Goal: Information Seeking & Learning: Learn about a topic

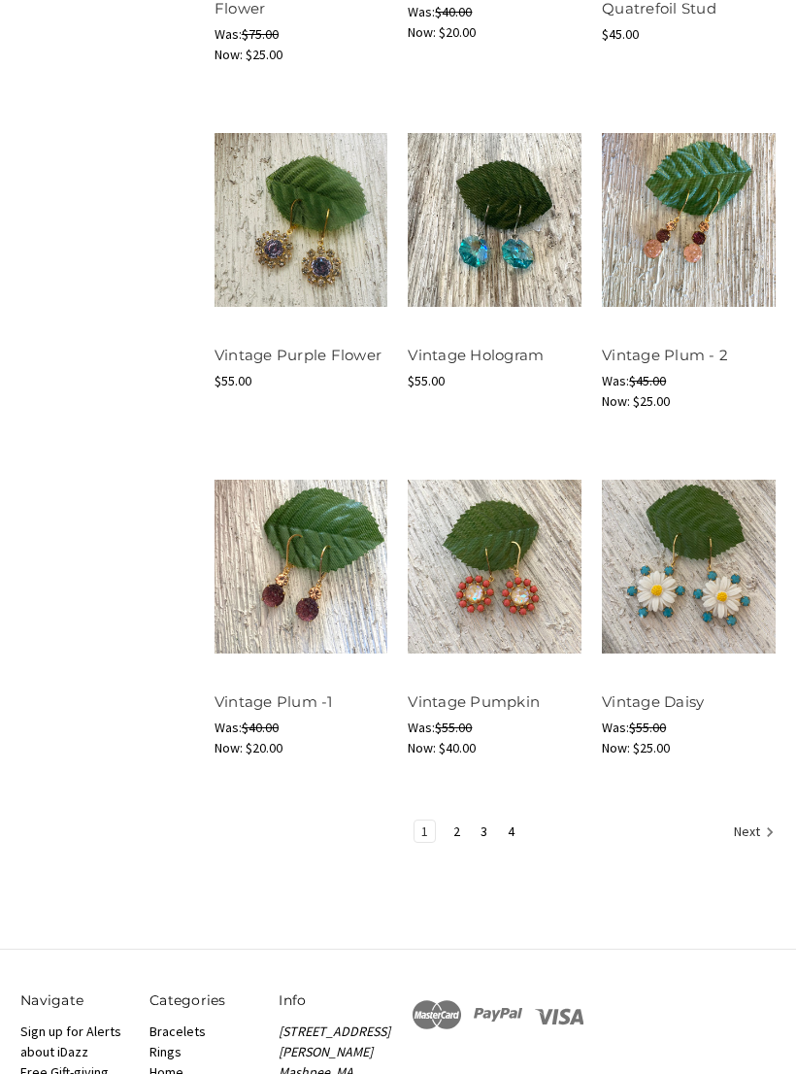
scroll to position [1729, 0]
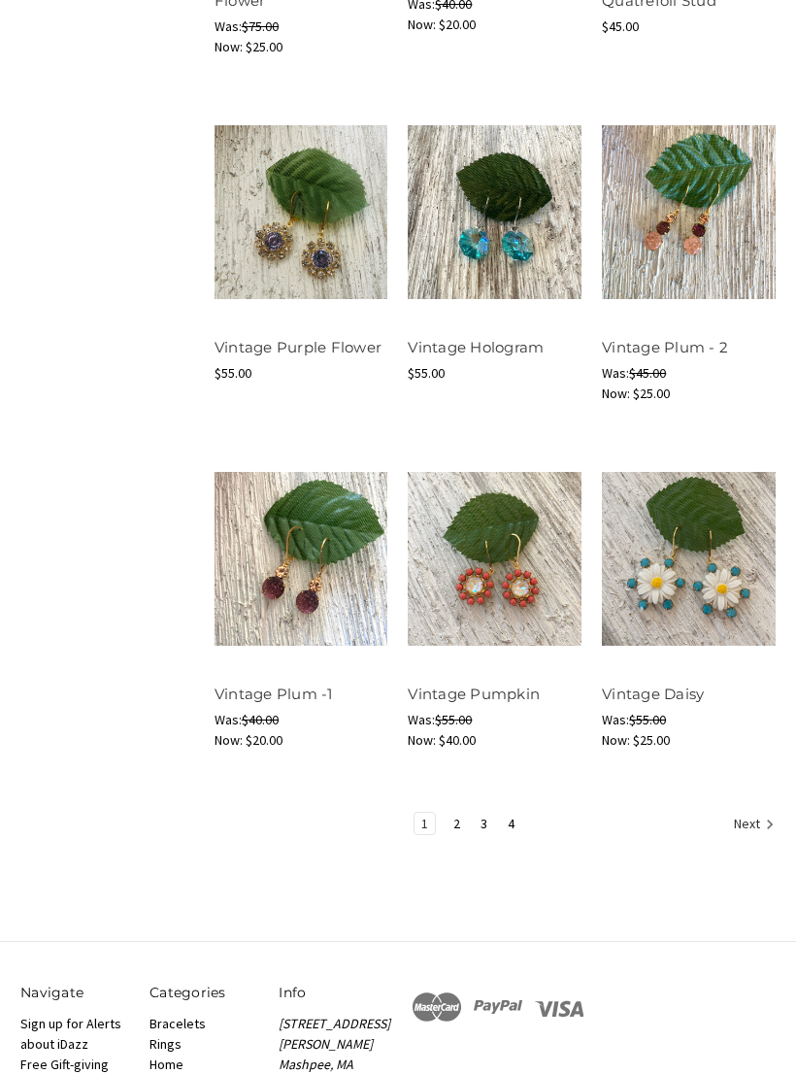
click at [760, 834] on icon "Next" at bounding box center [769, 824] width 19 height 19
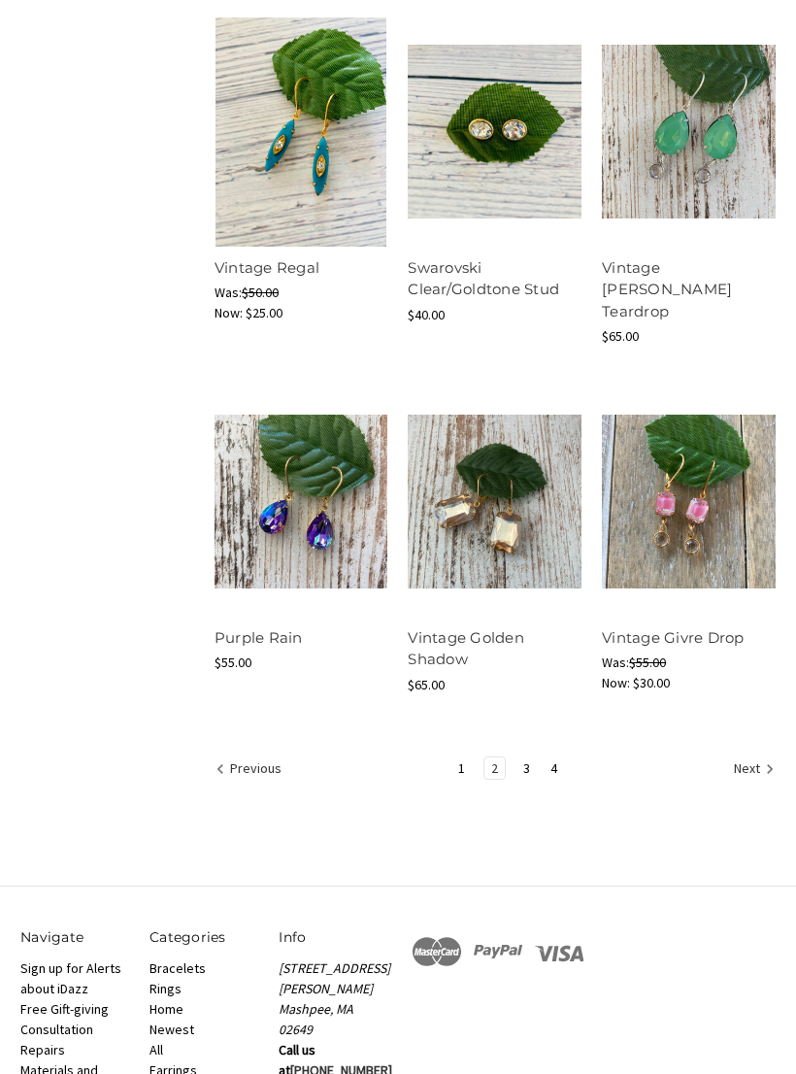
scroll to position [1787, 0]
click at [755, 782] on link "Next" at bounding box center [751, 770] width 48 height 25
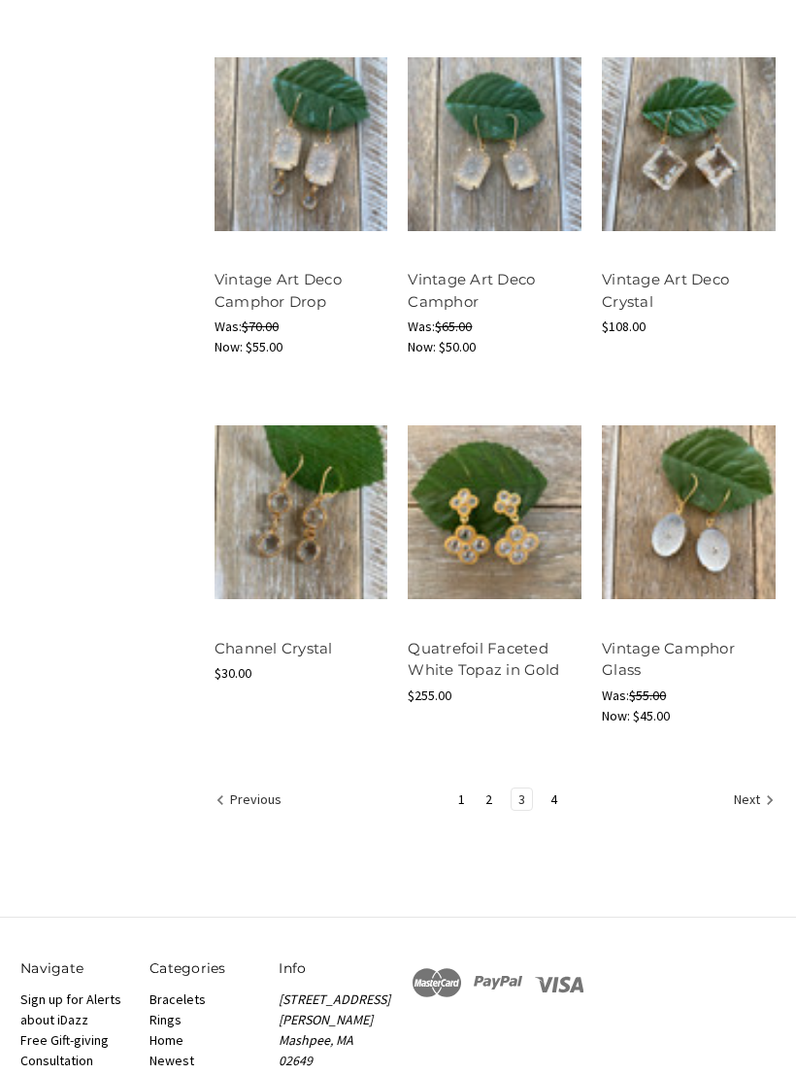
scroll to position [1776, 0]
click at [754, 814] on link "Next" at bounding box center [751, 801] width 48 height 25
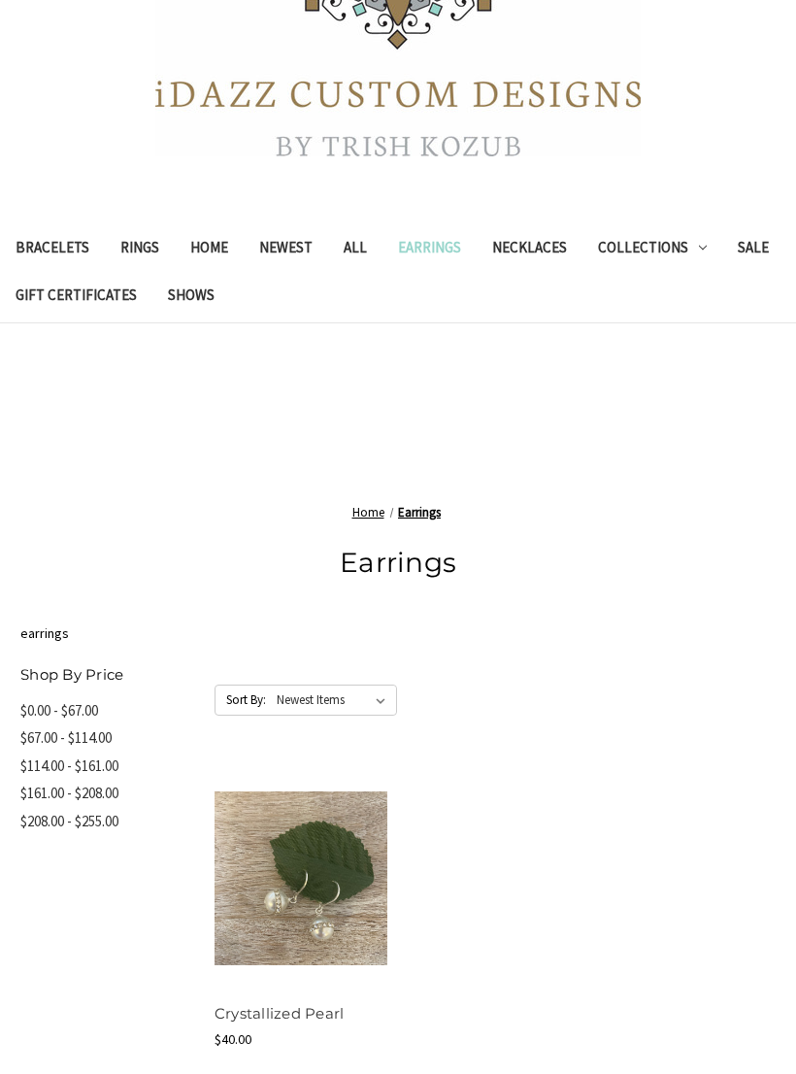
scroll to position [325, 0]
click at [214, 321] on link "Shows" at bounding box center [191, 298] width 78 height 48
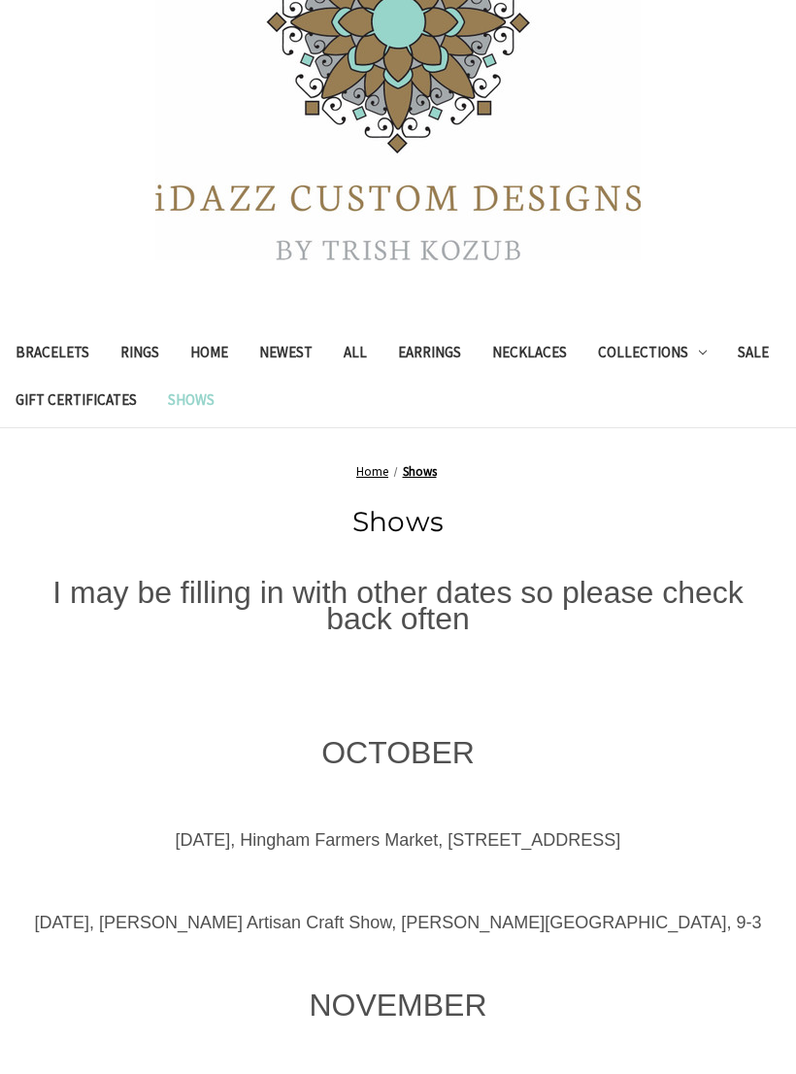
scroll to position [381, 0]
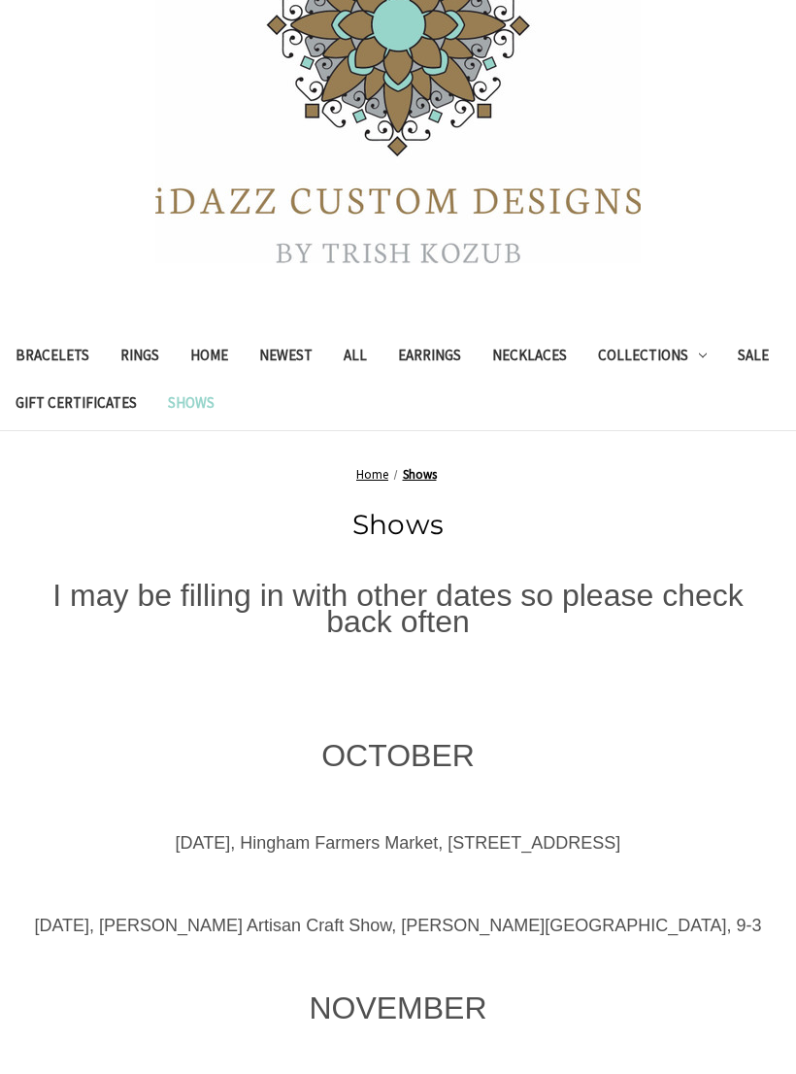
click at [313, 353] on link "Newest" at bounding box center [286, 358] width 84 height 48
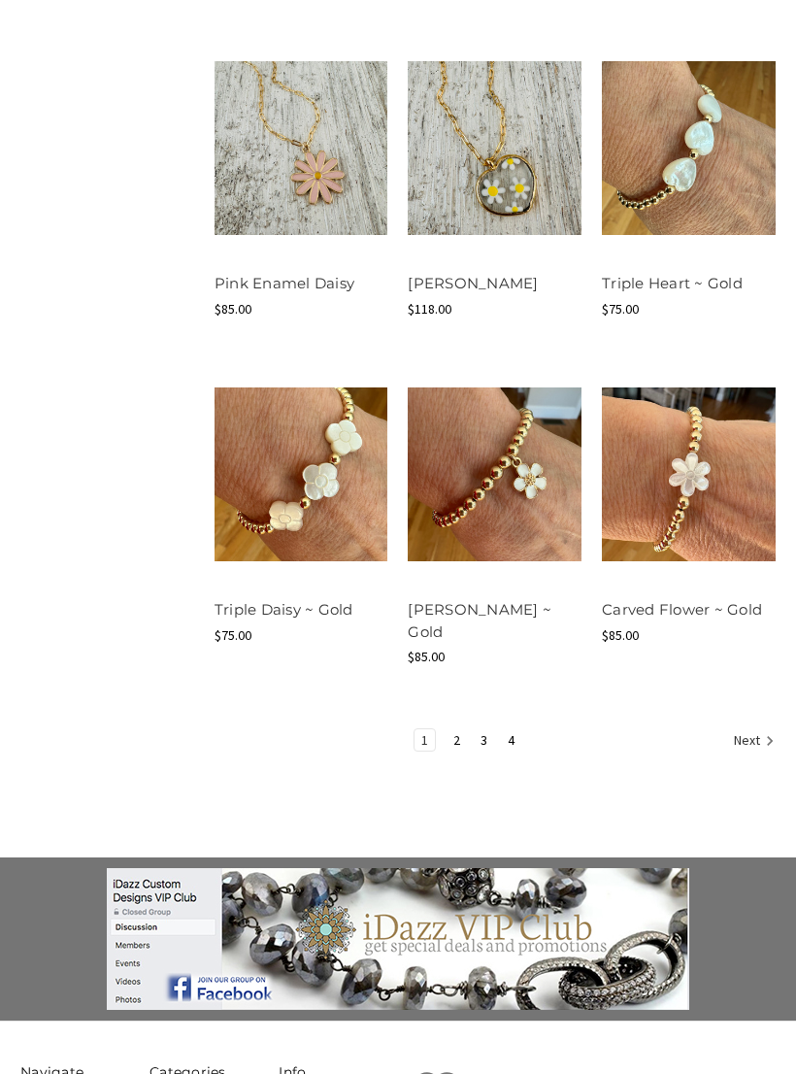
scroll to position [1877, 0]
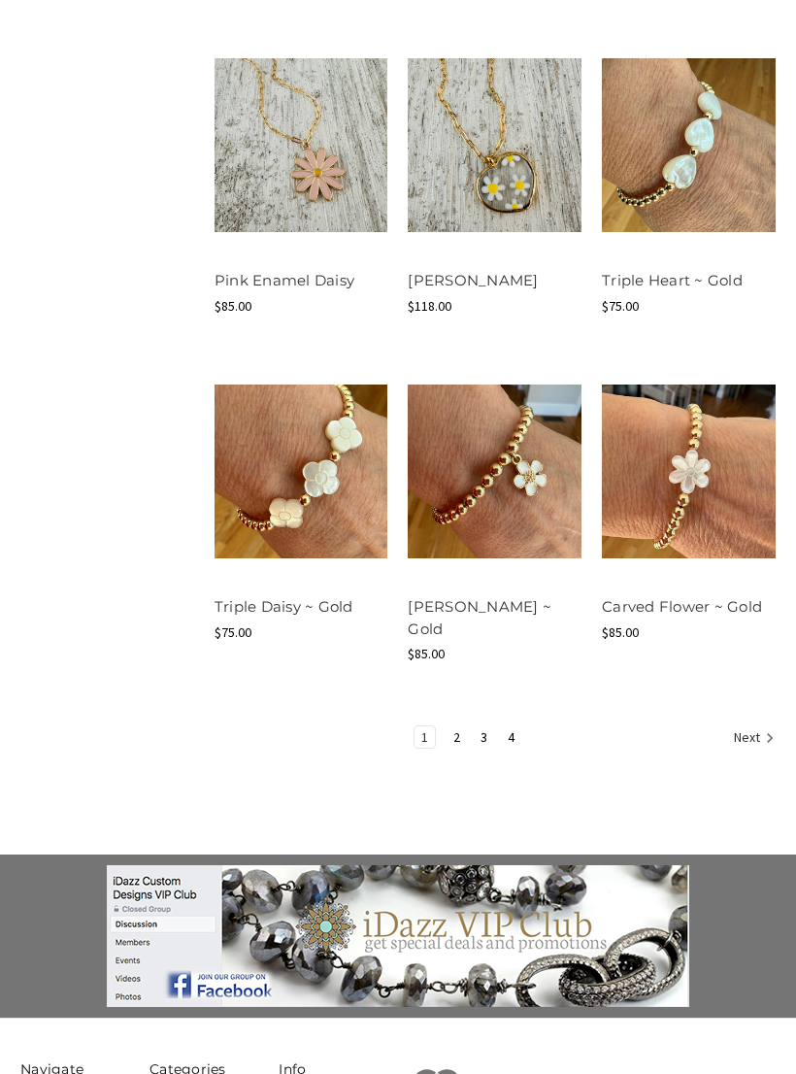
click at [752, 752] on link "Next" at bounding box center [751, 738] width 48 height 25
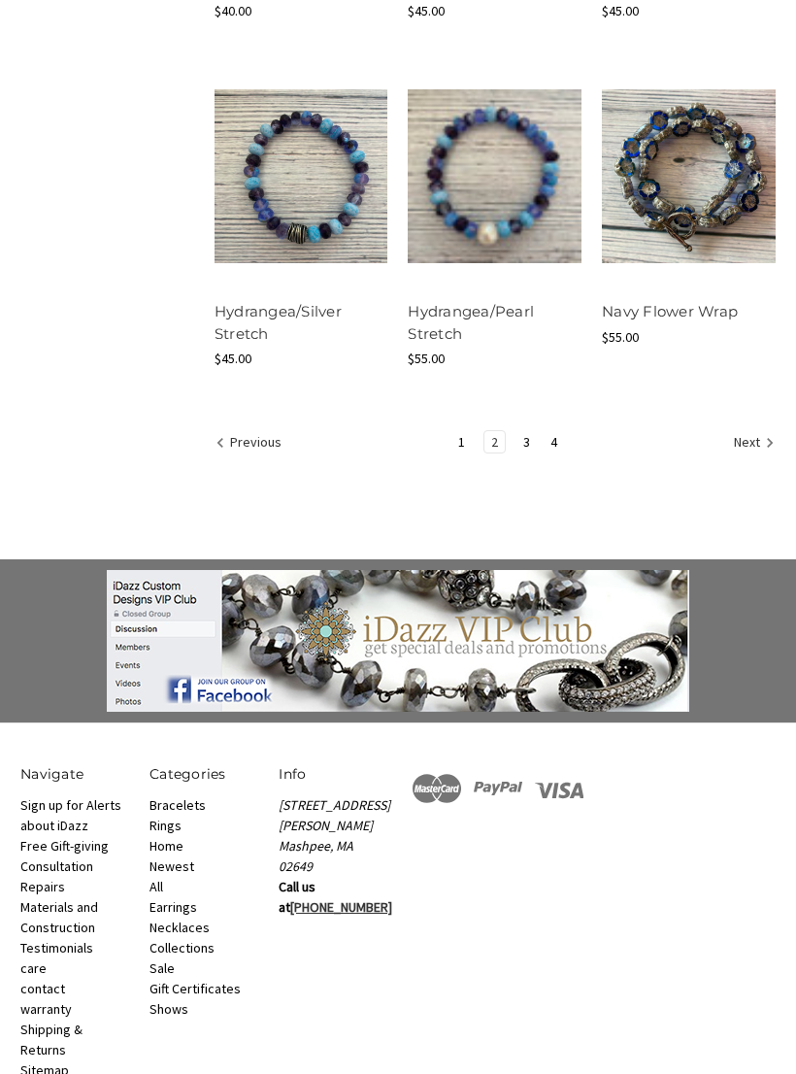
scroll to position [2173, 0]
click at [747, 456] on link "Next" at bounding box center [751, 443] width 48 height 25
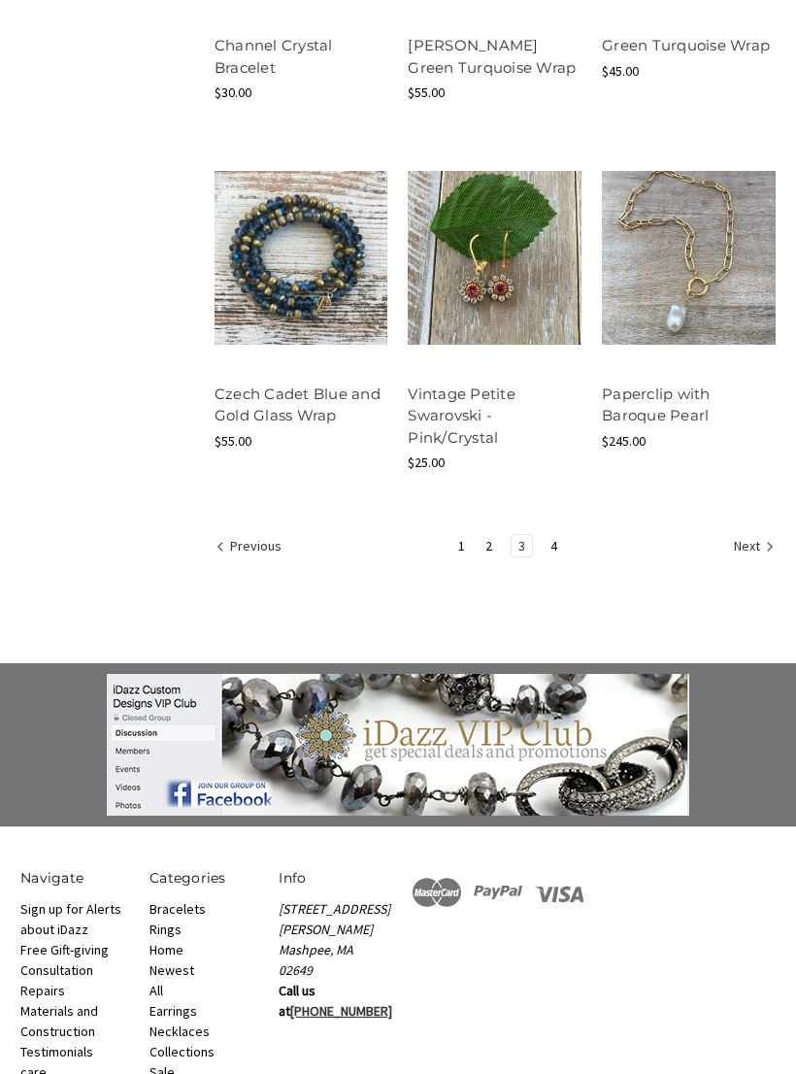
scroll to position [2112, 0]
click at [767, 556] on icon "Next" at bounding box center [769, 546] width 19 height 19
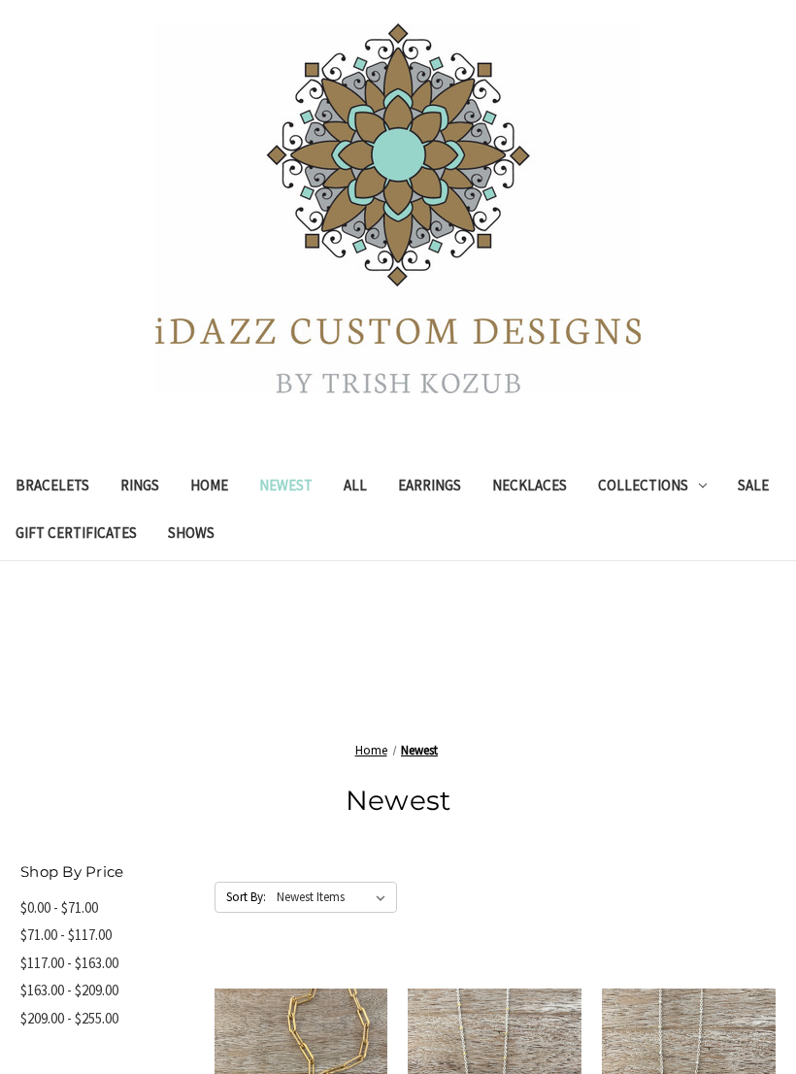
scroll to position [250, 0]
click at [723, 485] on link "Collections" at bounding box center [653, 489] width 140 height 48
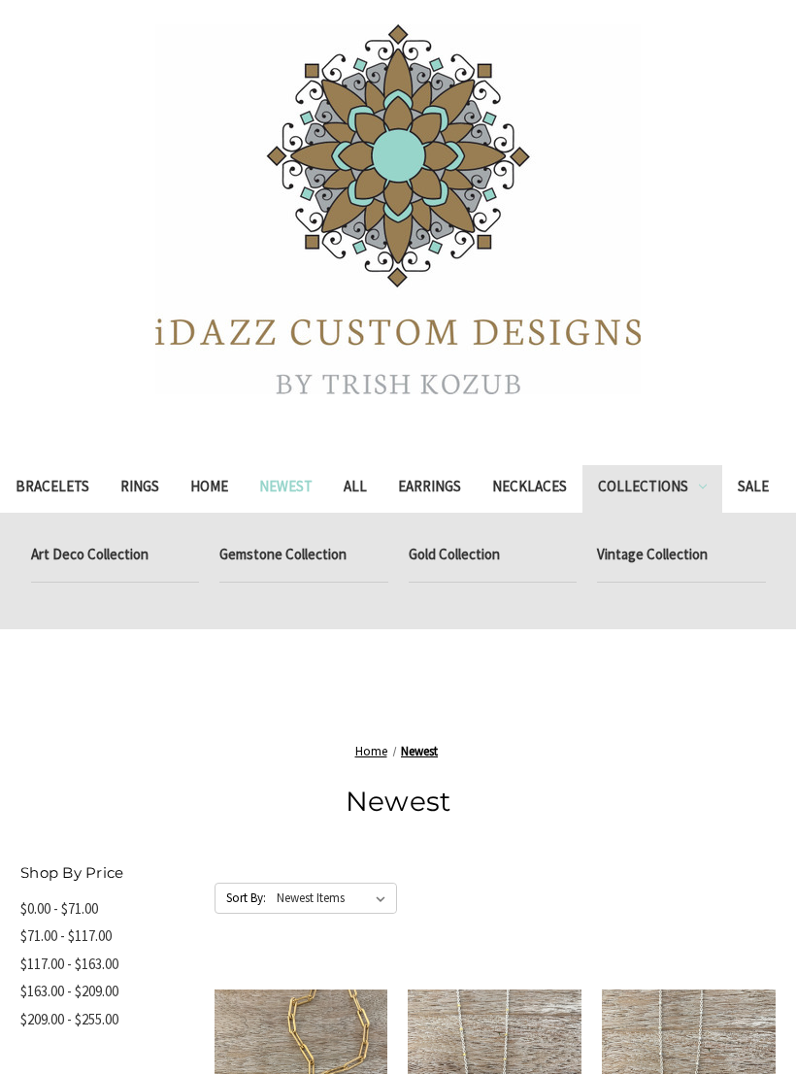
click at [495, 549] on link "Gold Collection" at bounding box center [493, 557] width 169 height 49
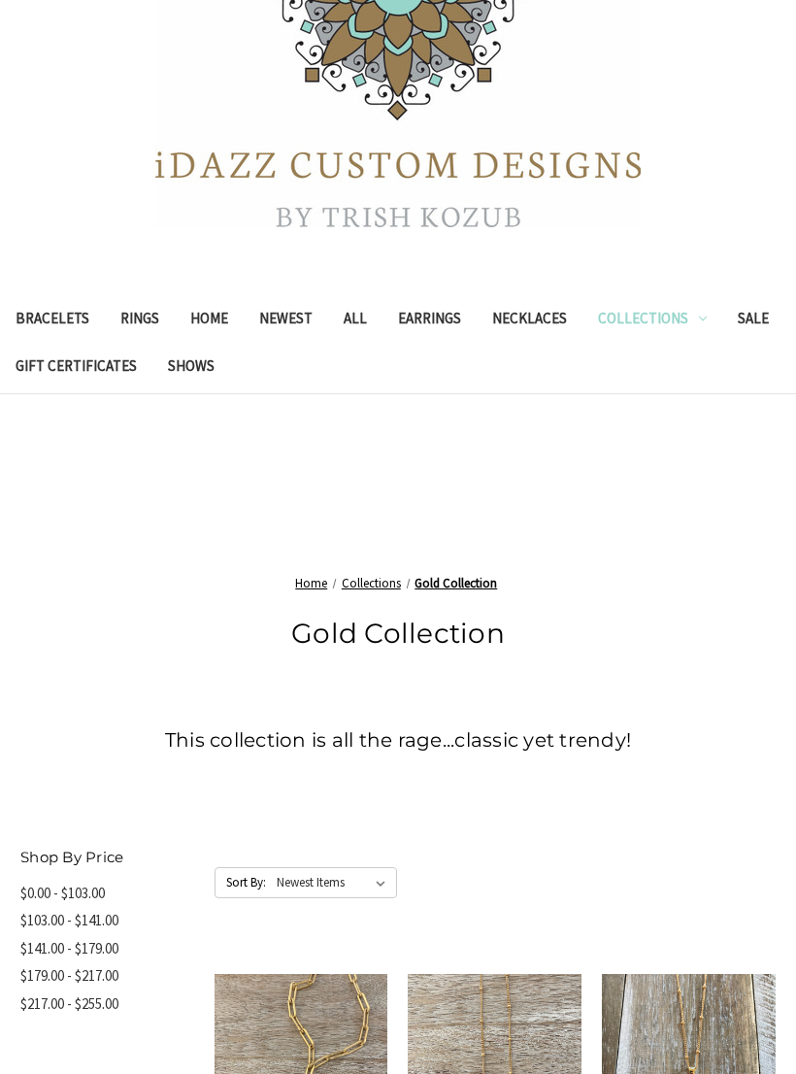
scroll to position [247, 0]
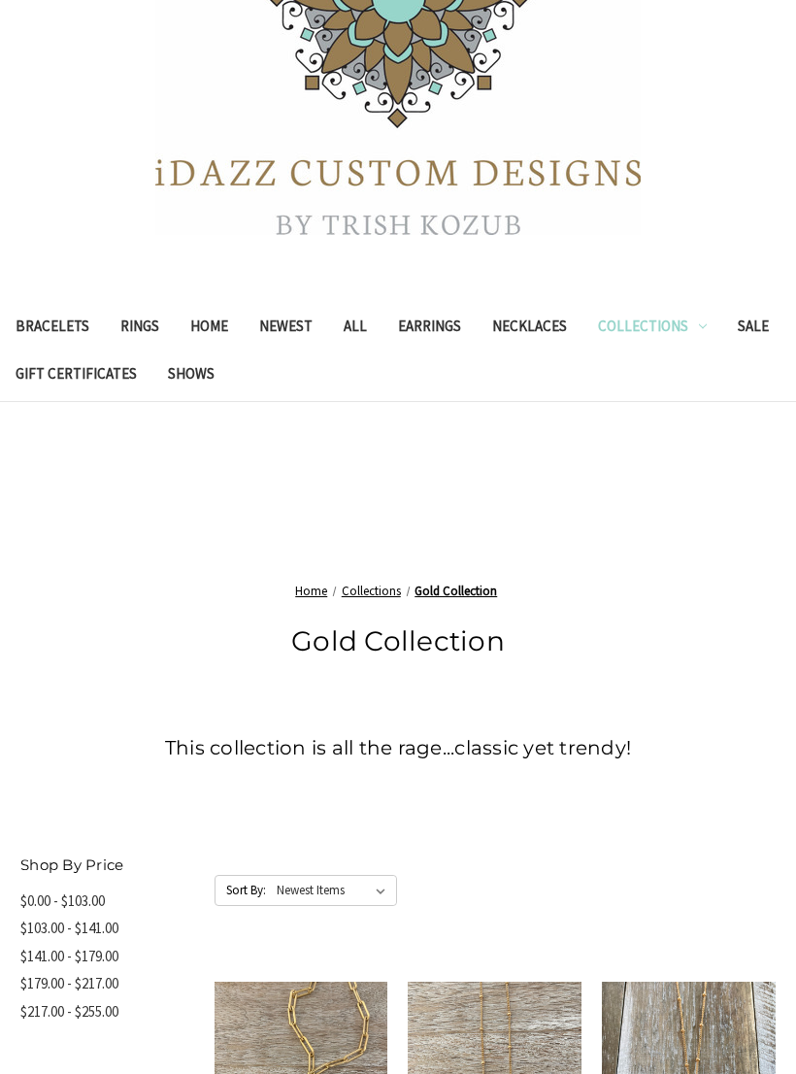
click at [688, 321] on link "Collections" at bounding box center [653, 329] width 140 height 48
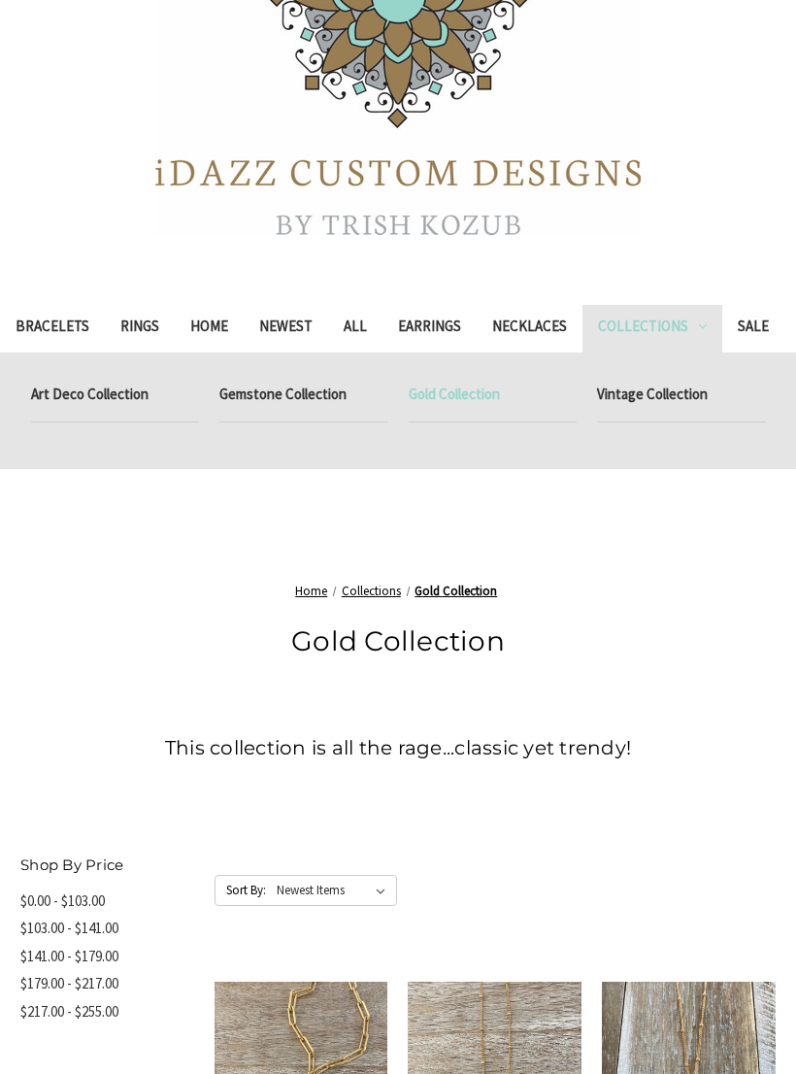
click at [687, 402] on link "Vintage Collection" at bounding box center [681, 397] width 169 height 49
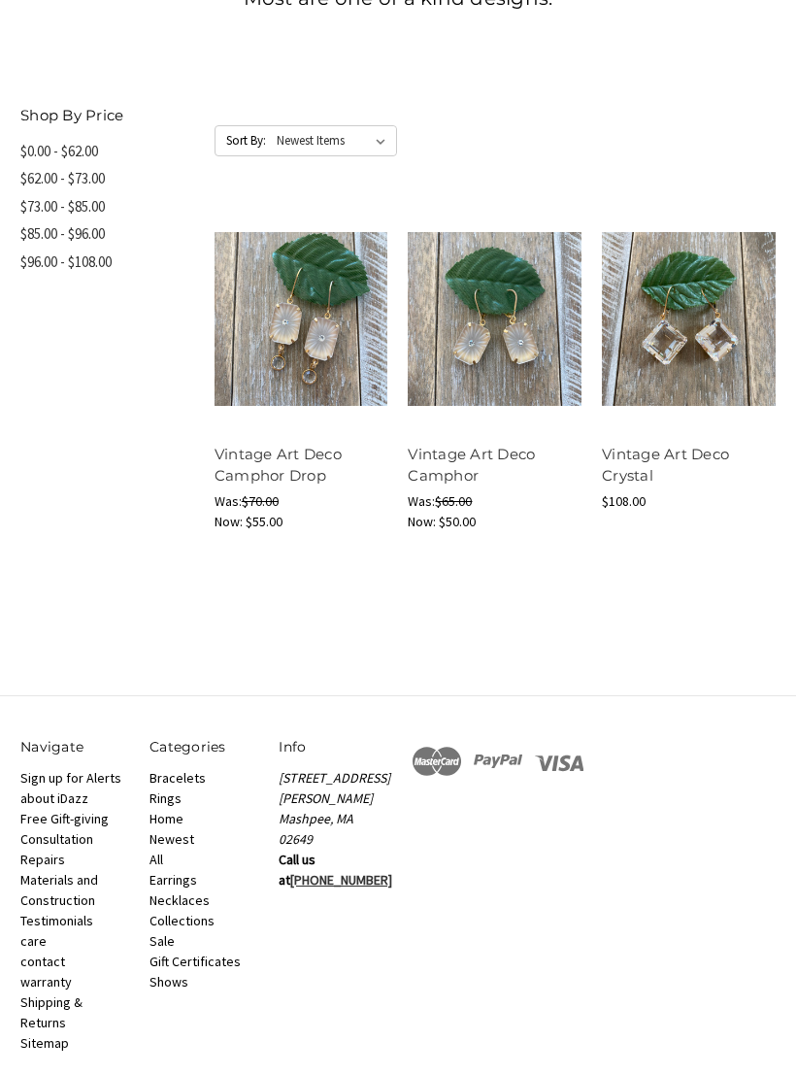
scroll to position [1087, 0]
click at [534, 405] on img at bounding box center [495, 318] width 174 height 174
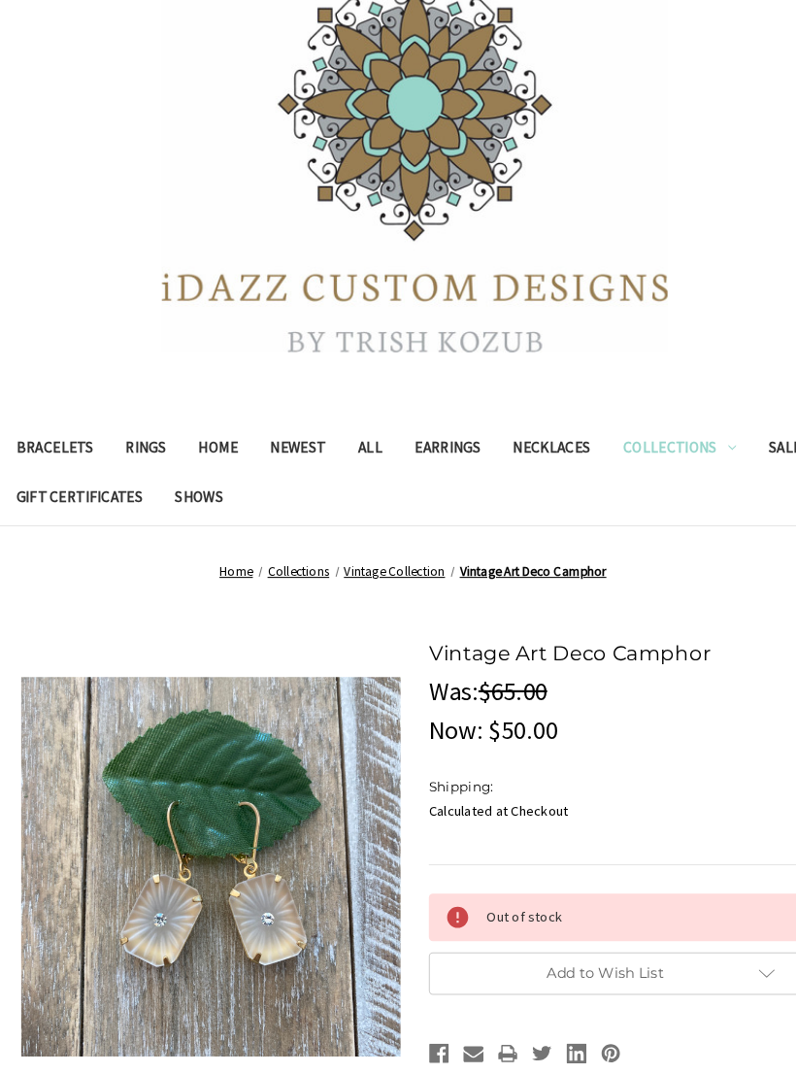
scroll to position [144, 0]
click at [229, 419] on link "Home" at bounding box center [209, 432] width 69 height 48
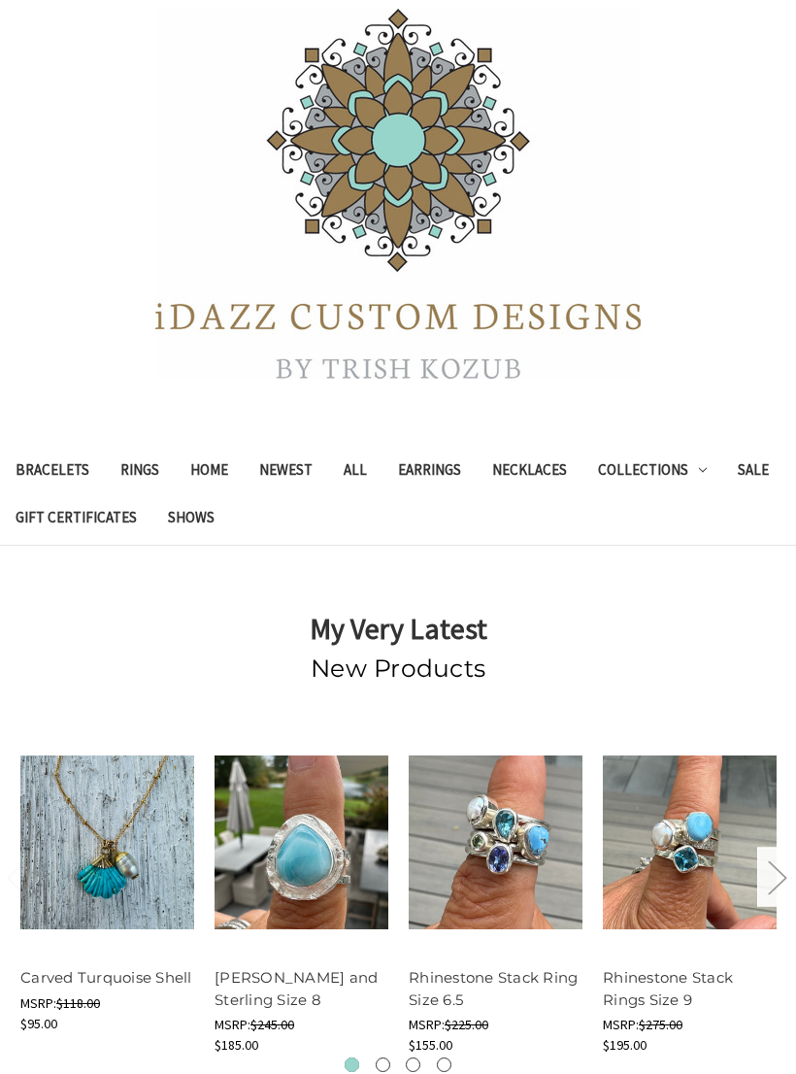
scroll to position [103, 0]
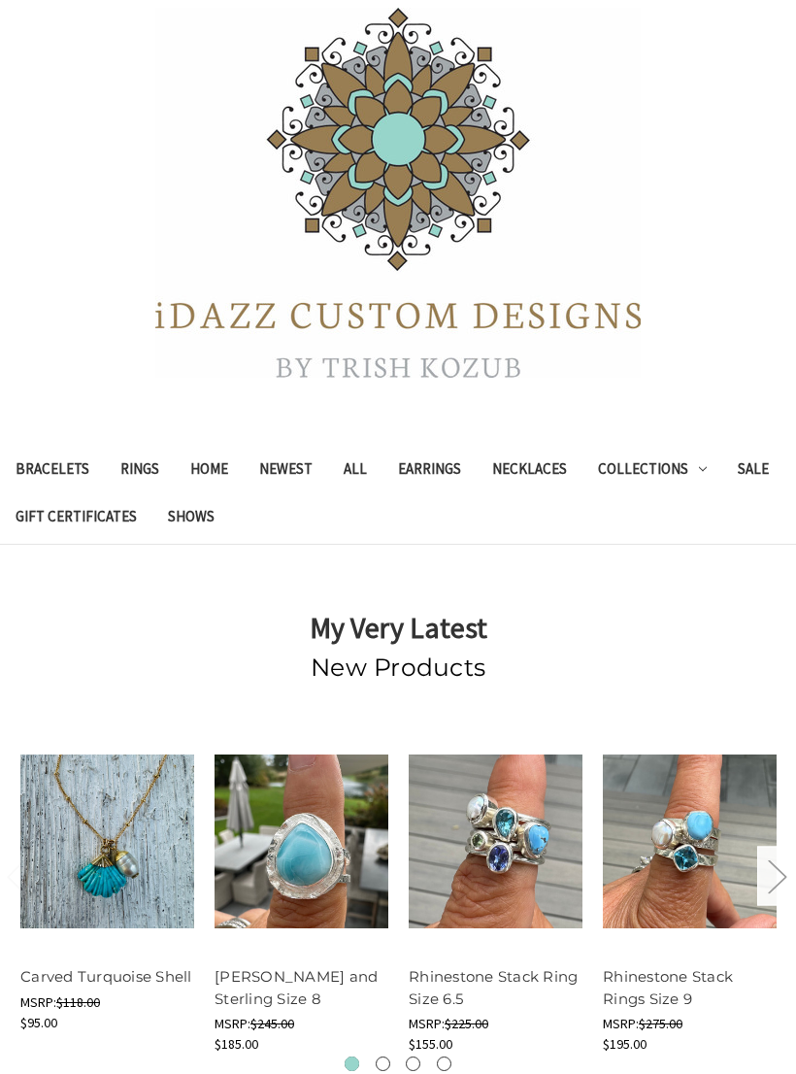
click at [383, 470] on link "All" at bounding box center [355, 473] width 54 height 48
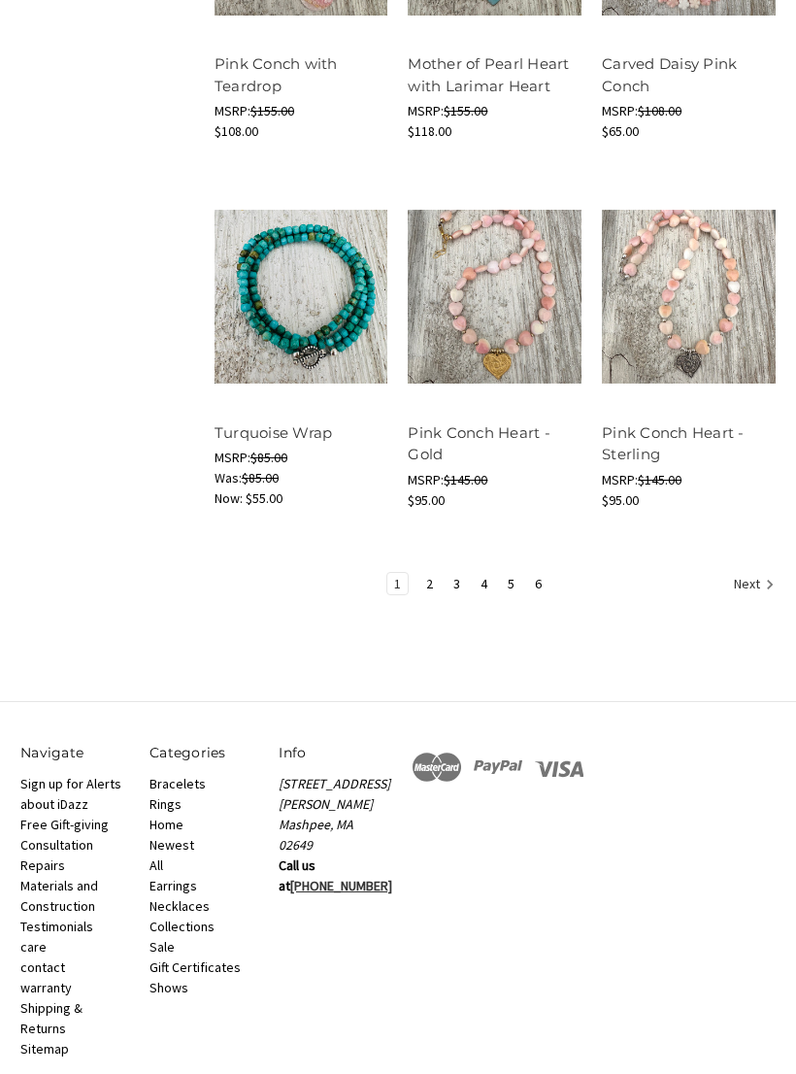
scroll to position [2010, 0]
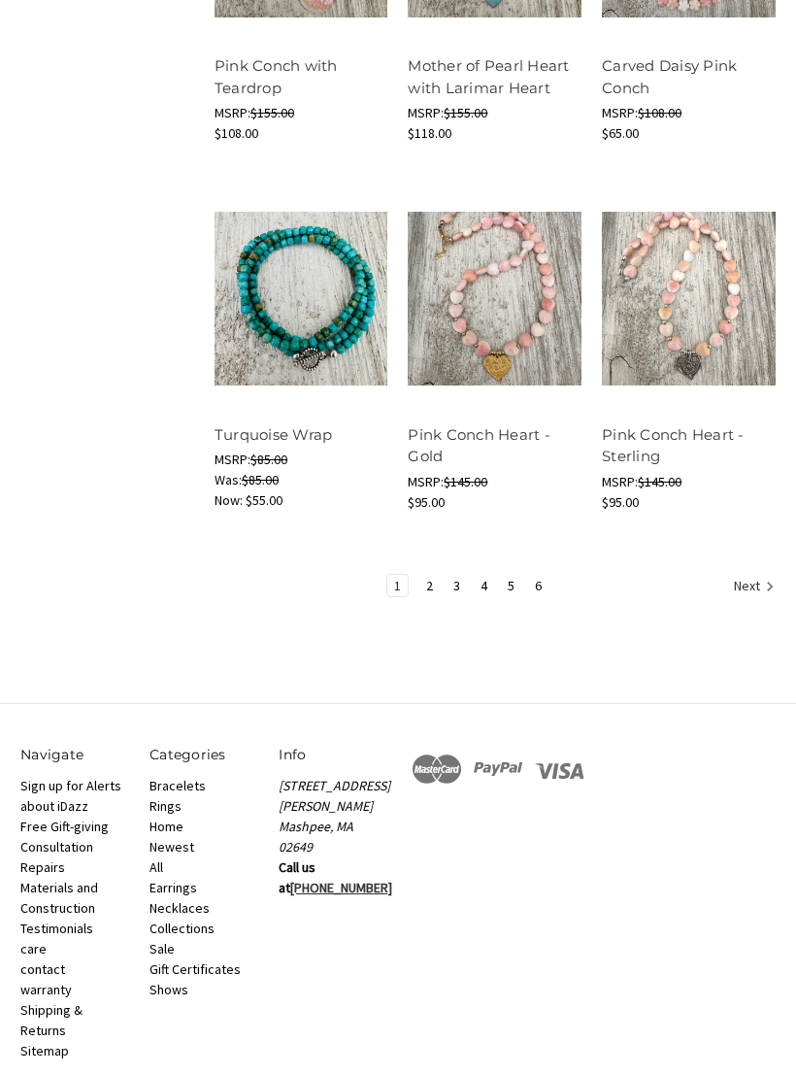
click at [480, 596] on link "4" at bounding box center [484, 585] width 20 height 21
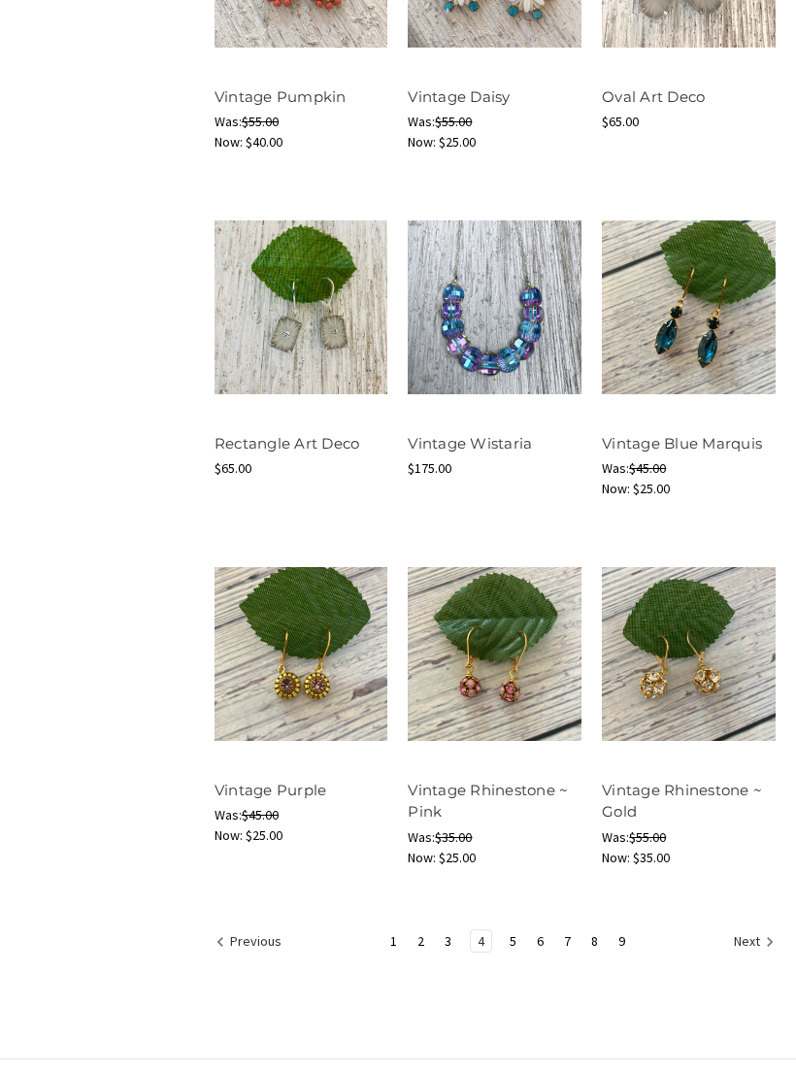
scroll to position [1611, 0]
click at [684, 822] on link "Vintage Rhinestone ~ Gold" at bounding box center [682, 801] width 160 height 41
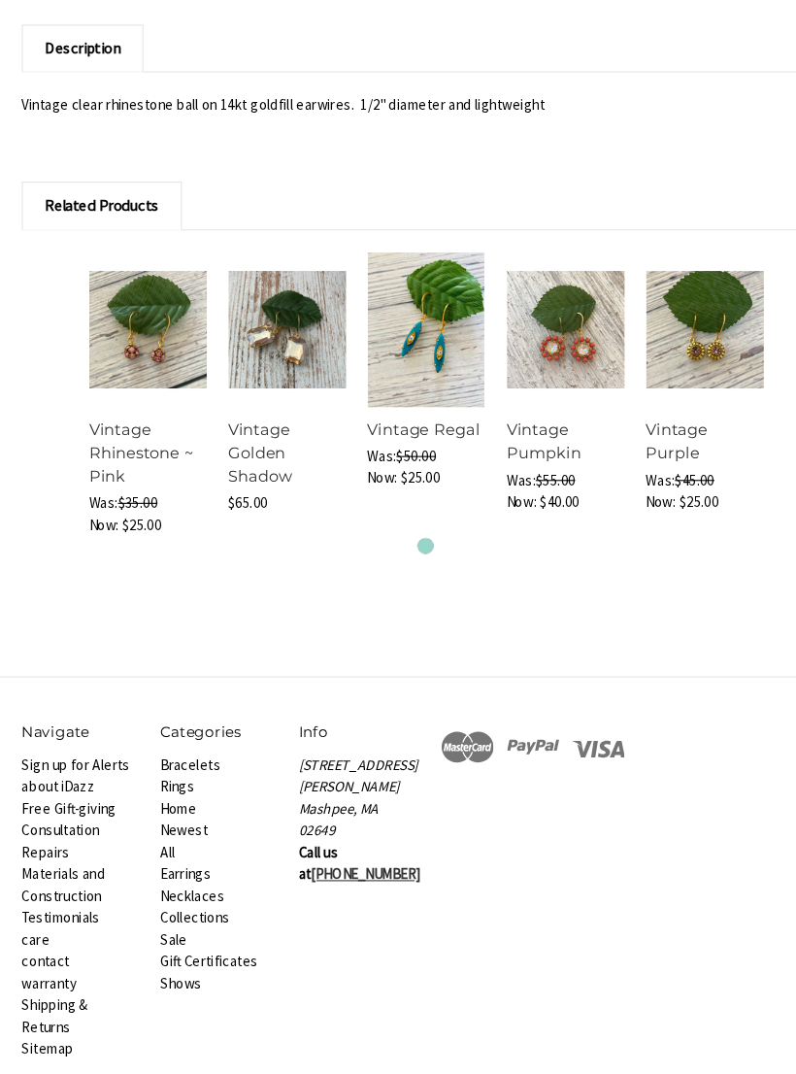
scroll to position [1293, 0]
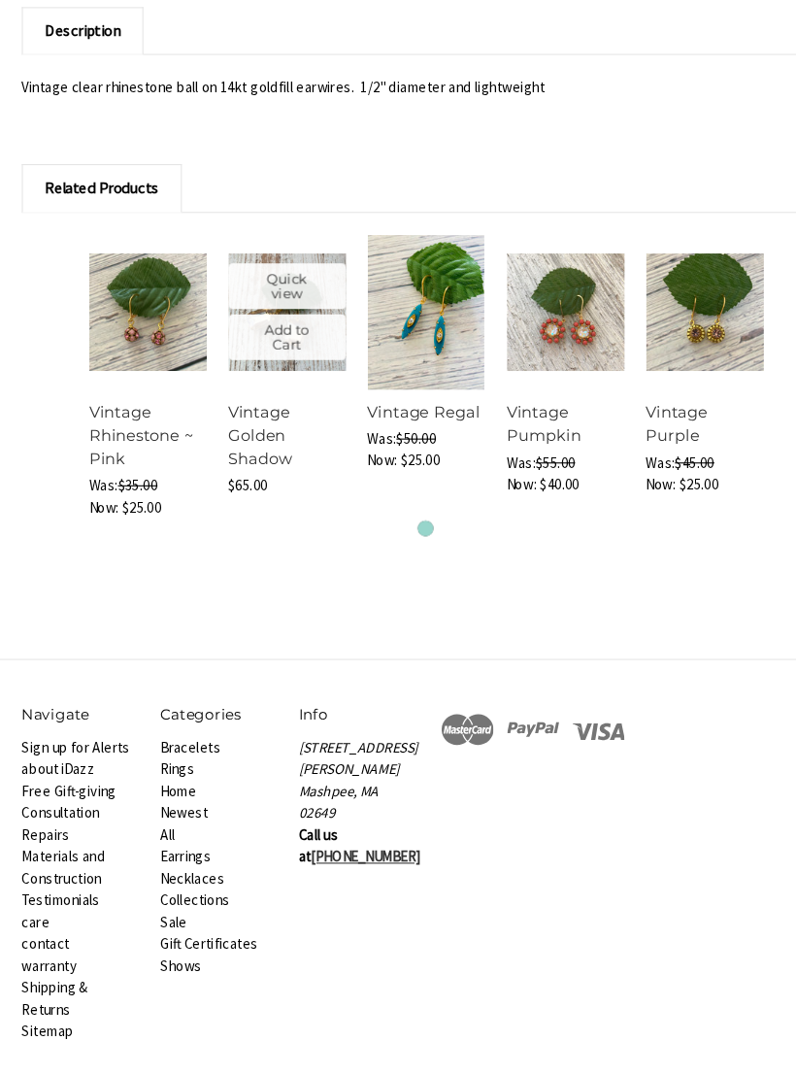
click at [246, 449] on link "Vintage Golden Shadow" at bounding box center [244, 449] width 60 height 62
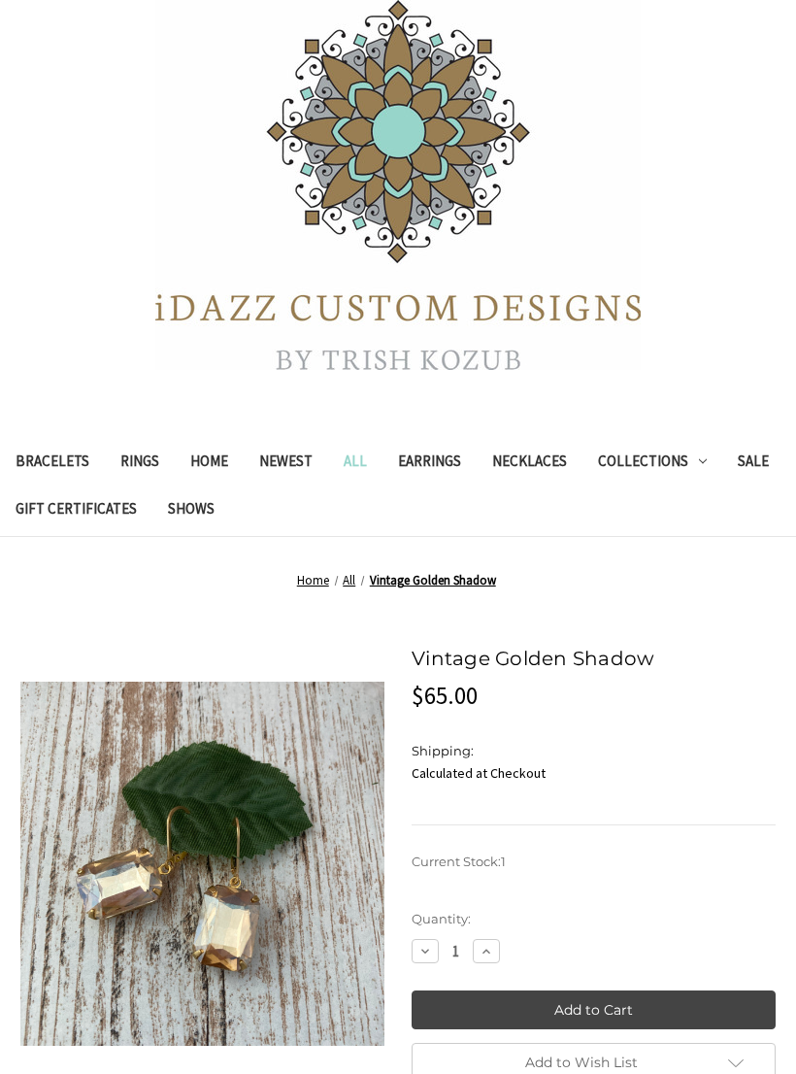
scroll to position [112, 0]
click at [723, 488] on link "Sale" at bounding box center [754, 464] width 62 height 48
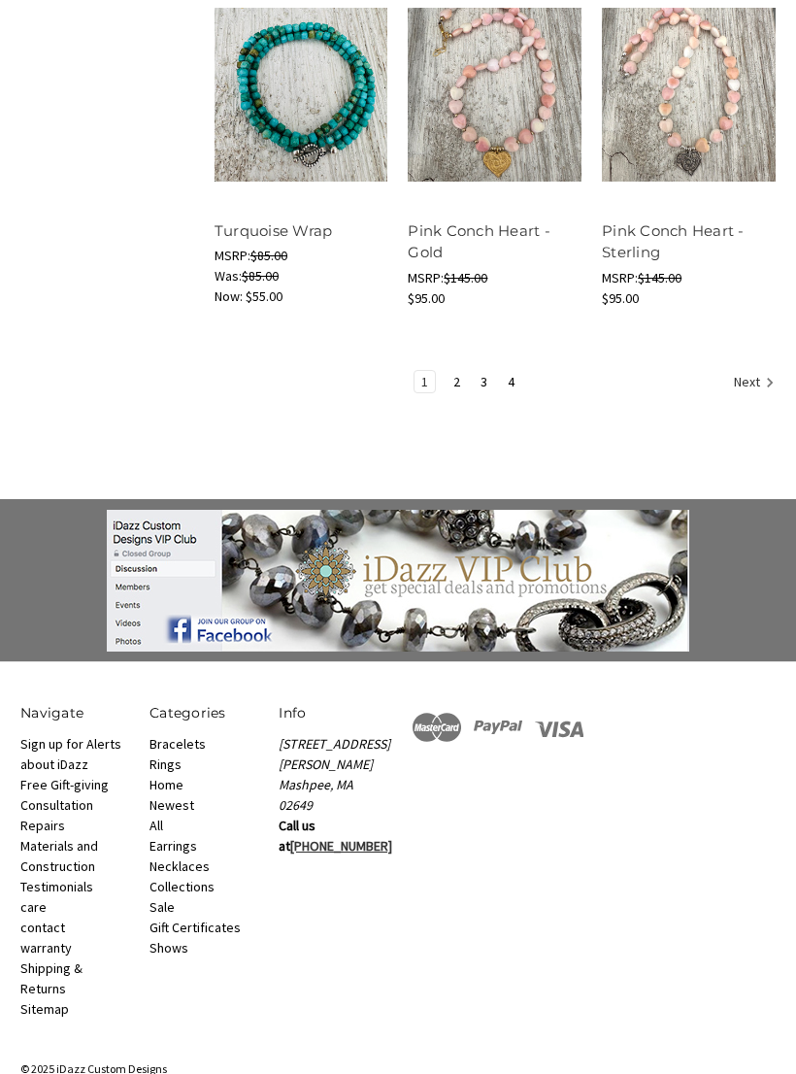
scroll to position [2375, 0]
